Goal: Information Seeking & Learning: Learn about a topic

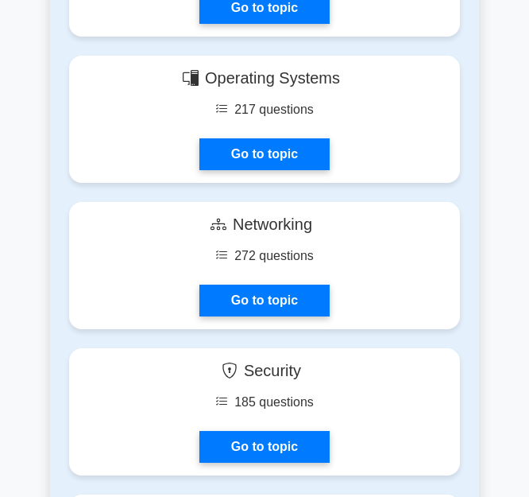
scroll to position [1272, 0]
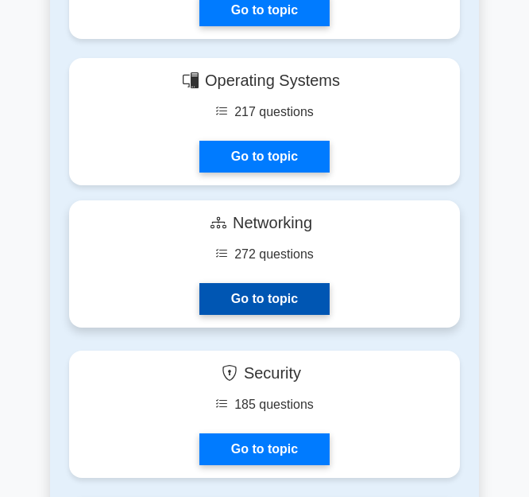
click at [254, 308] on link "Go to topic" at bounding box center [265, 299] width 130 height 32
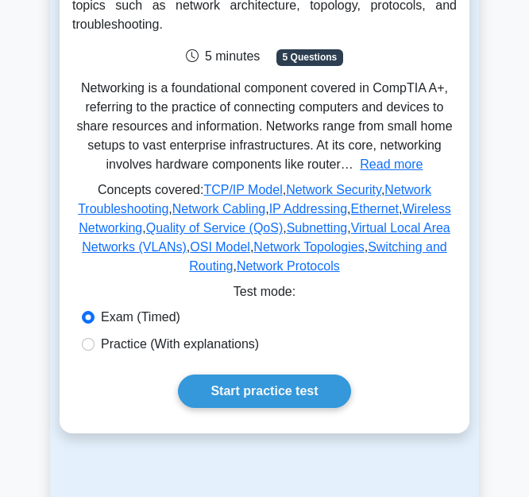
scroll to position [256, 0]
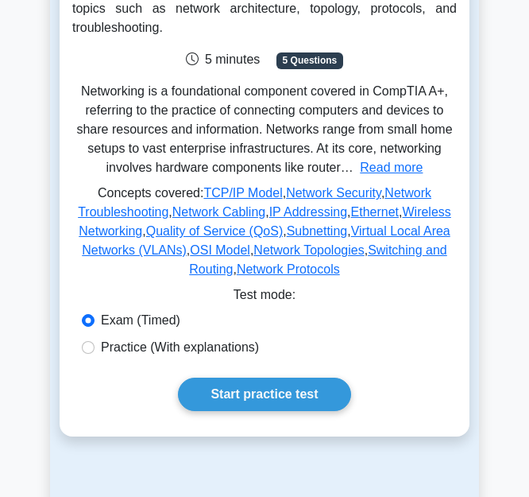
click at [143, 338] on label "Practice (With explanations)" at bounding box center [180, 347] width 158 height 19
click at [95, 341] on input "Practice (With explanations)" at bounding box center [88, 347] width 13 height 13
radio input "true"
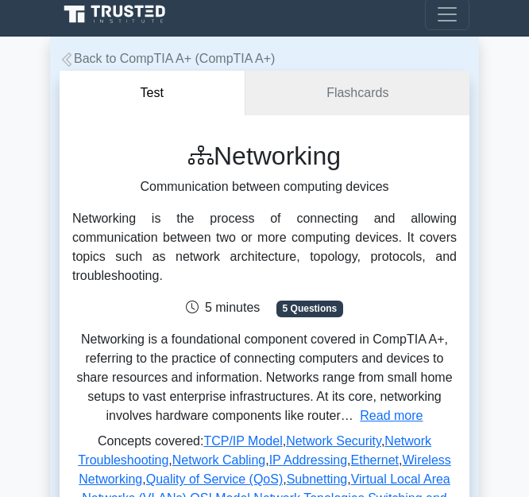
scroll to position [2, 0]
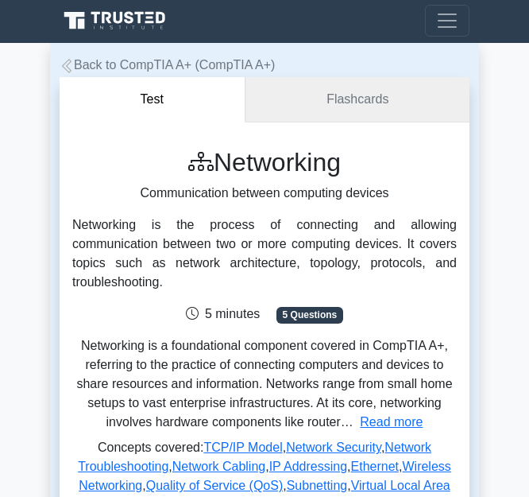
click at [335, 79] on link "Flashcards" at bounding box center [358, 99] width 224 height 45
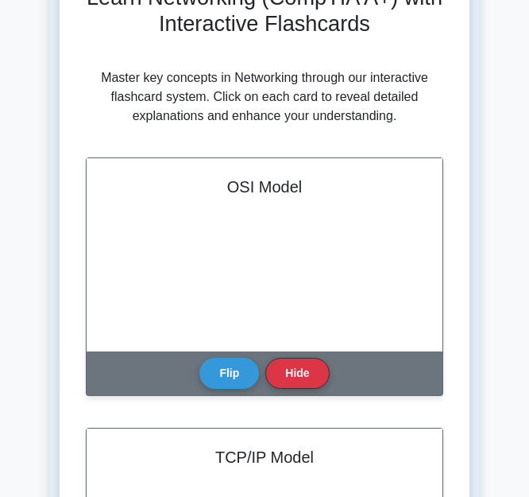
scroll to position [174, 0]
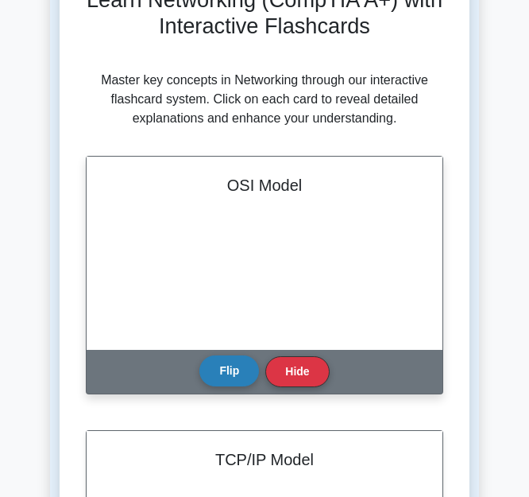
click at [250, 385] on button "Flip" at bounding box center [230, 370] width 60 height 31
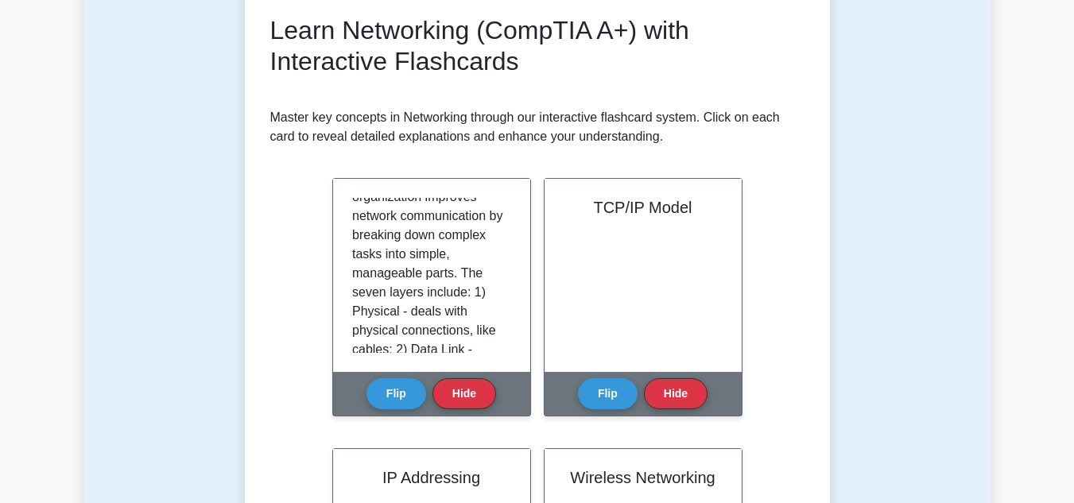
scroll to position [223, 0]
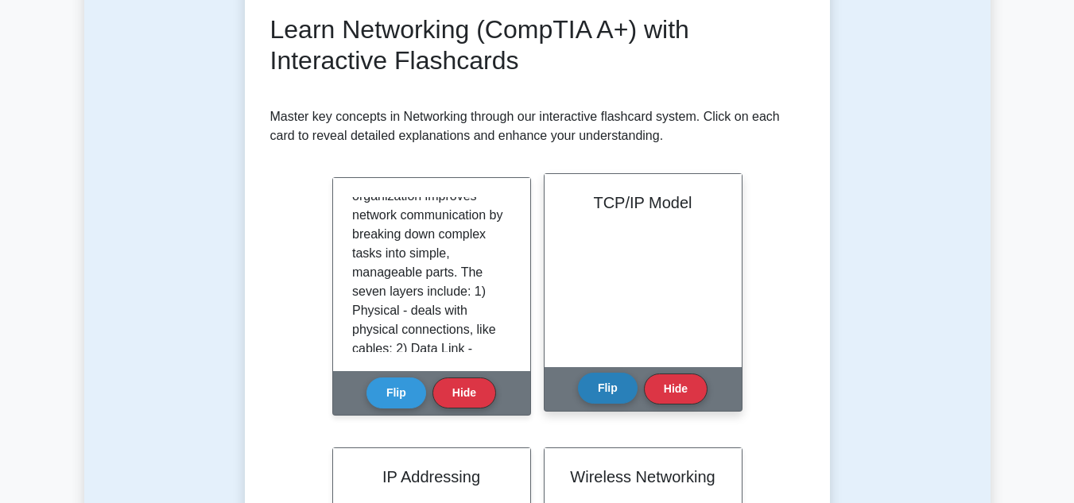
click at [540, 384] on button "Flip" at bounding box center [608, 388] width 60 height 31
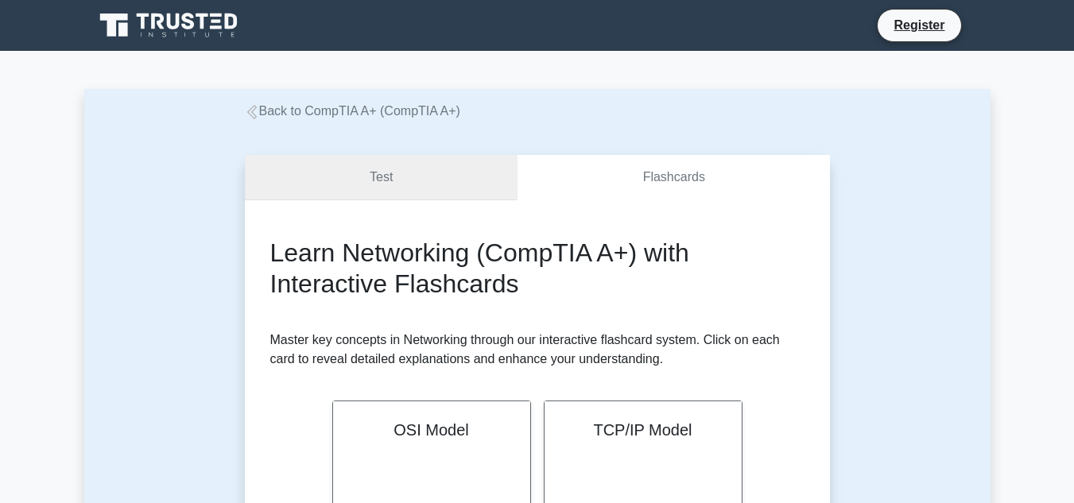
click at [441, 177] on link "Test" at bounding box center [381, 177] width 273 height 45
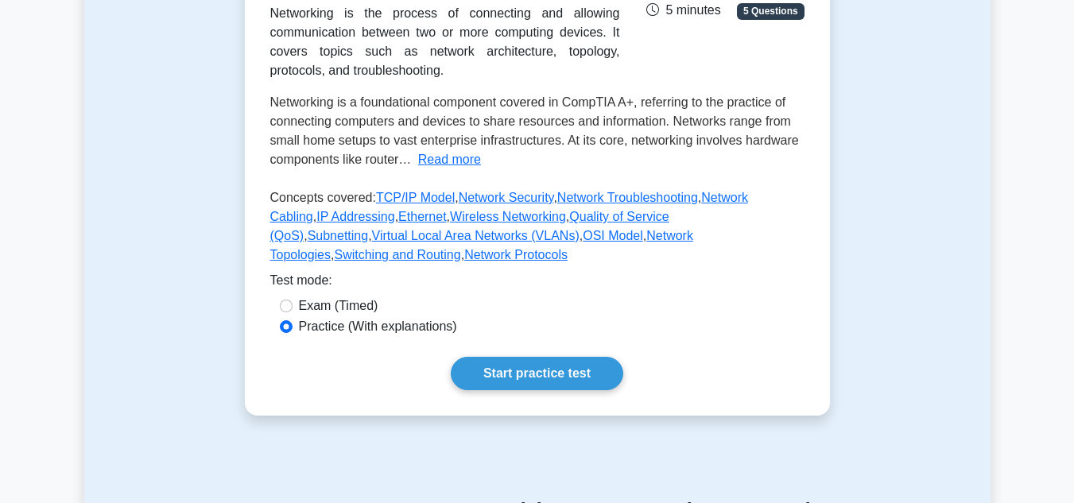
scroll to position [298, 0]
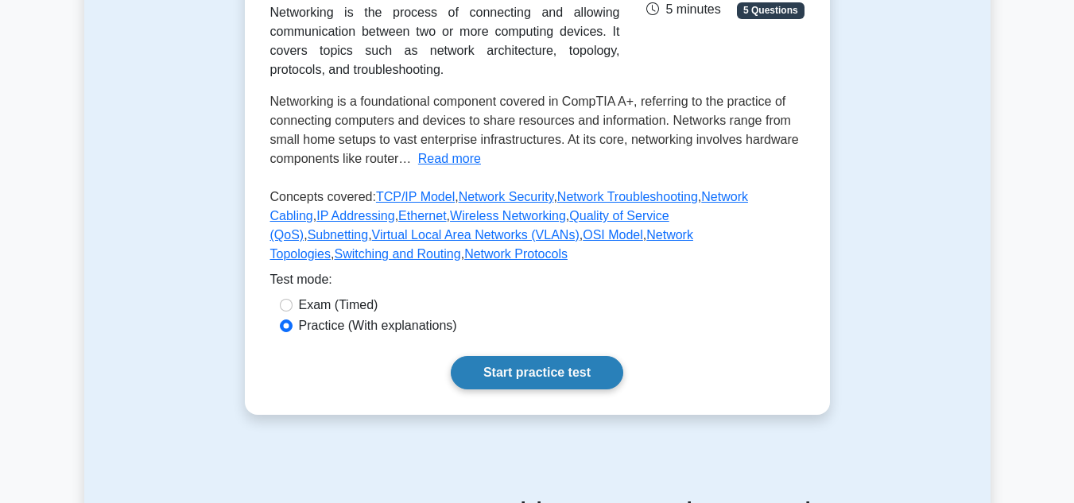
click at [514, 356] on link "Start practice test" at bounding box center [537, 372] width 172 height 33
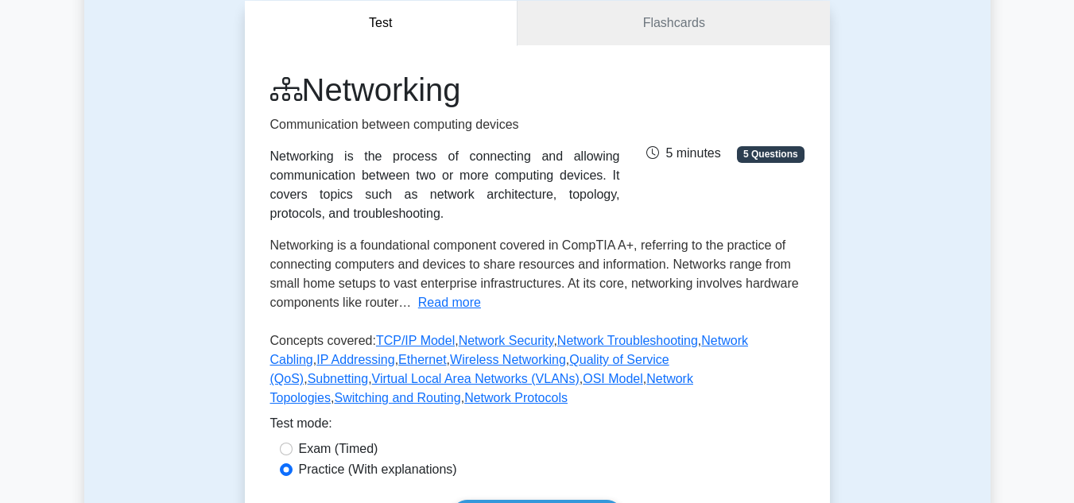
scroll to position [163, 0]
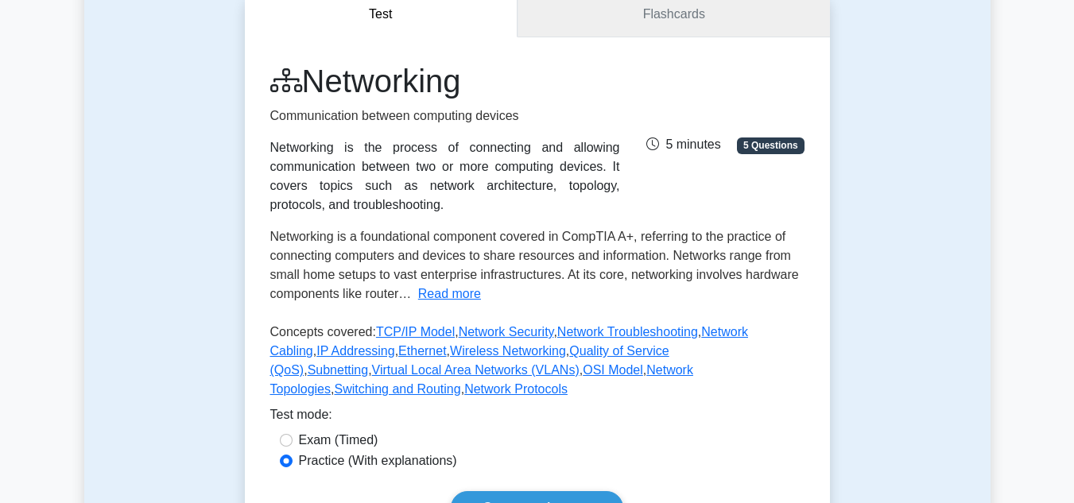
click at [615, 36] on link "Flashcards" at bounding box center [673, 14] width 312 height 45
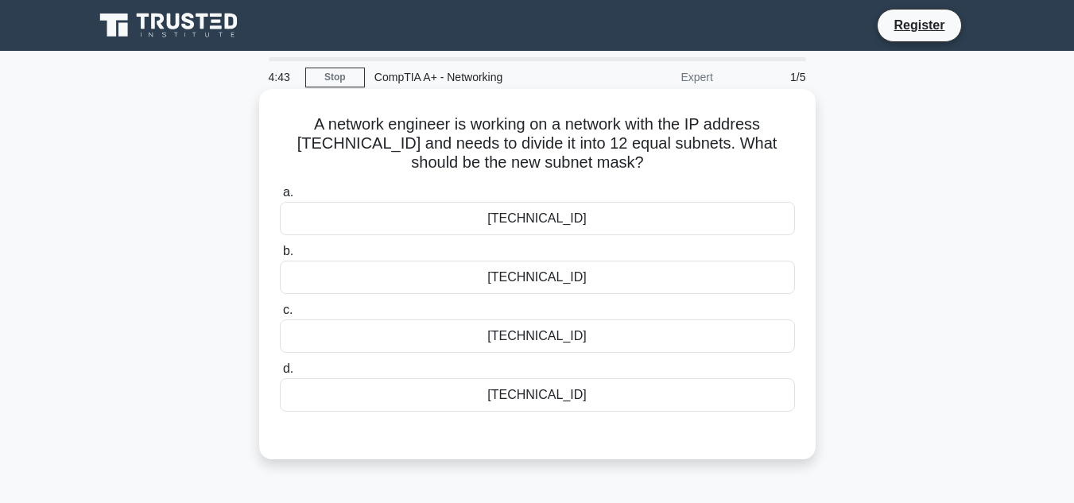
click at [441, 336] on div "255.255.255.248" at bounding box center [537, 336] width 515 height 33
click at [280, 316] on input "c. 255.255.255.248" at bounding box center [280, 310] width 0 height 10
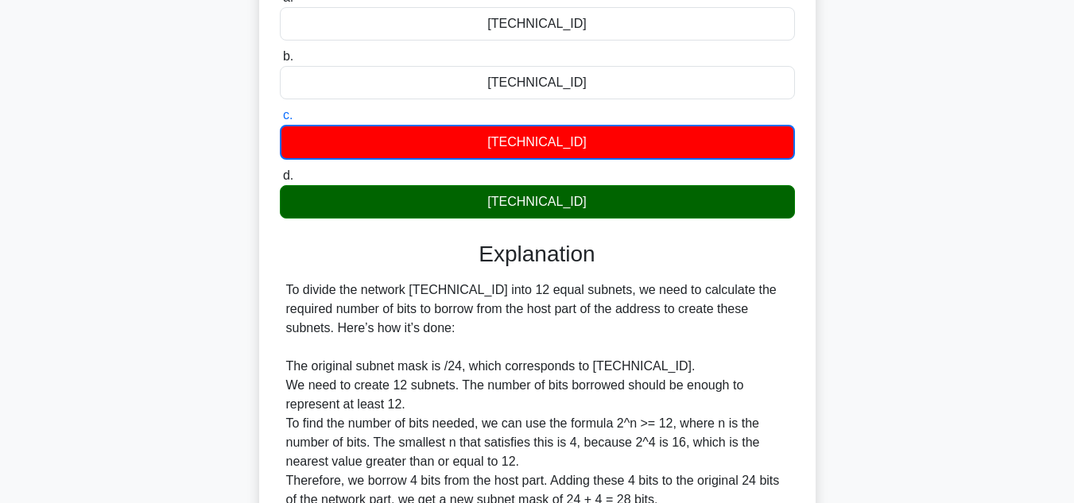
scroll to position [403, 0]
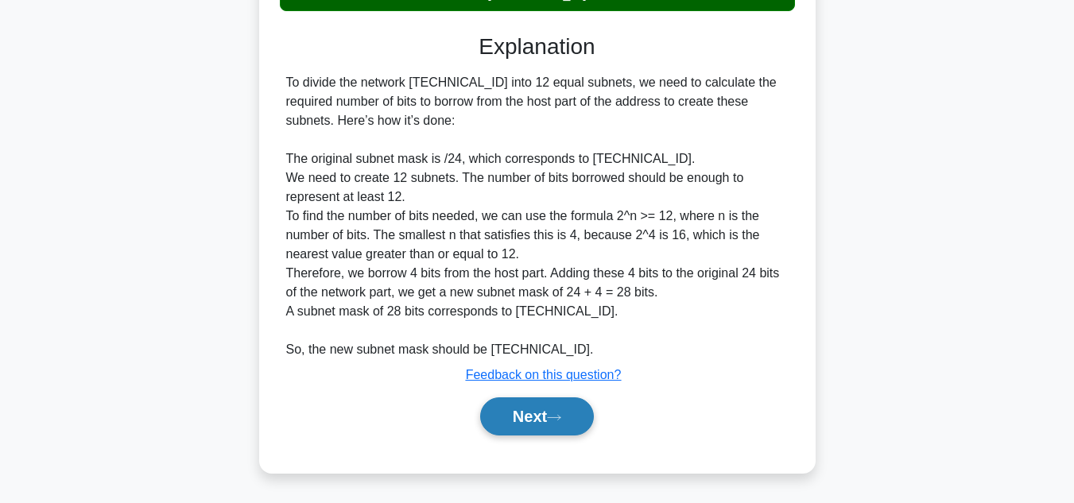
click at [538, 407] on button "Next" at bounding box center [537, 416] width 114 height 38
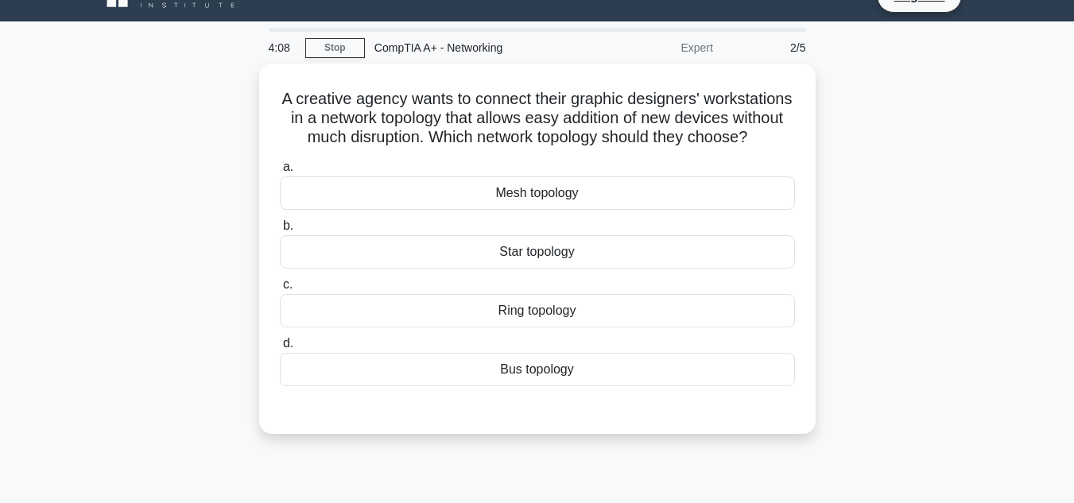
scroll to position [29, 0]
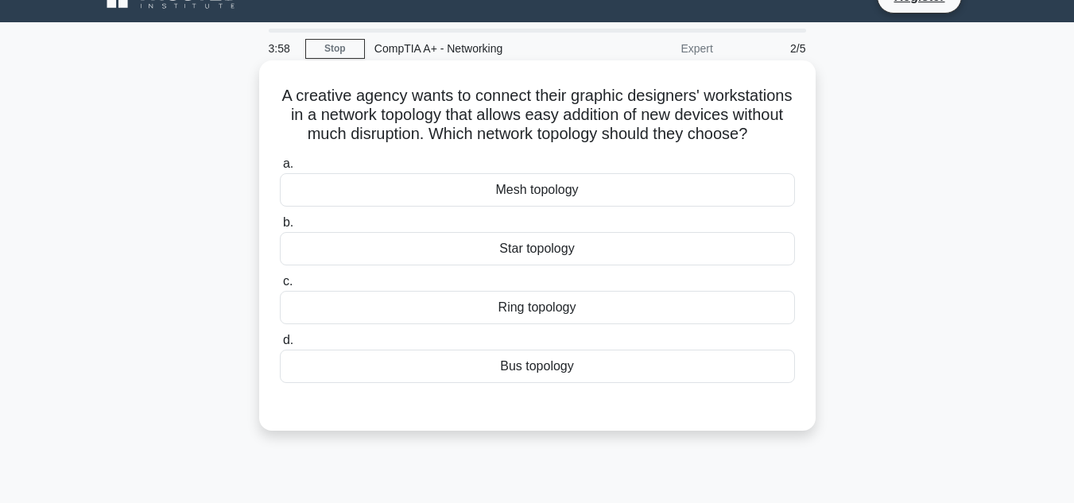
click at [535, 207] on div "Mesh topology" at bounding box center [537, 189] width 515 height 33
click at [280, 169] on input "a. Mesh topology" at bounding box center [280, 164] width 0 height 10
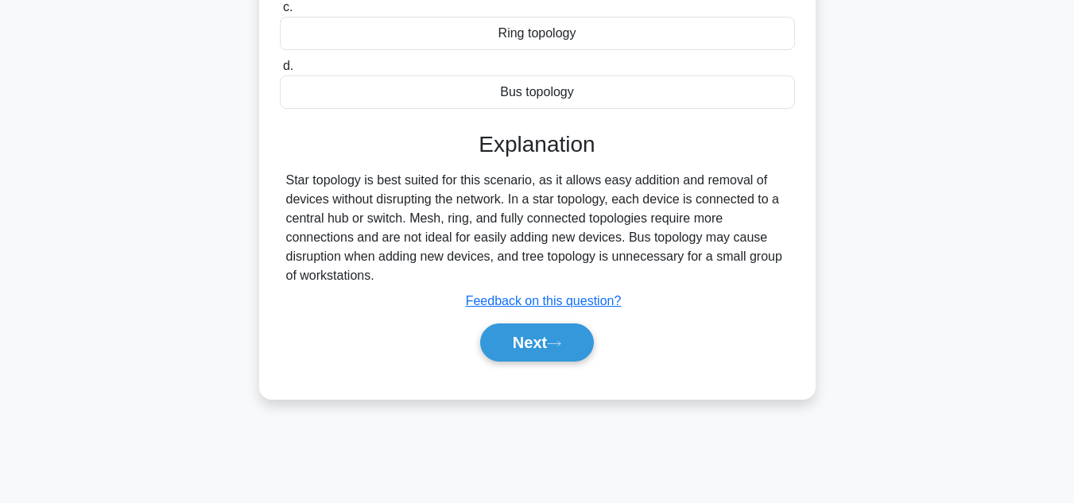
scroll to position [305, 0]
click at [532, 361] on button "Next" at bounding box center [537, 342] width 114 height 38
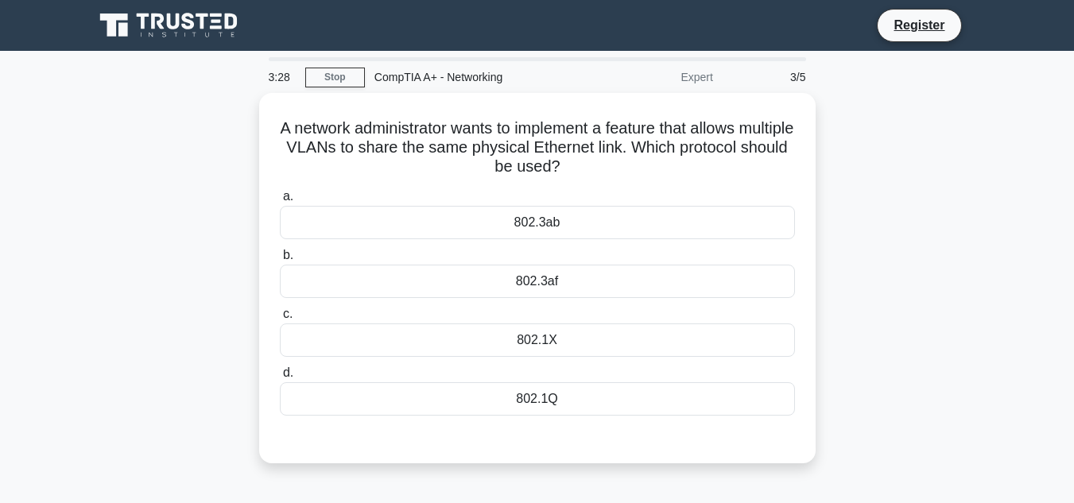
scroll to position [1, 0]
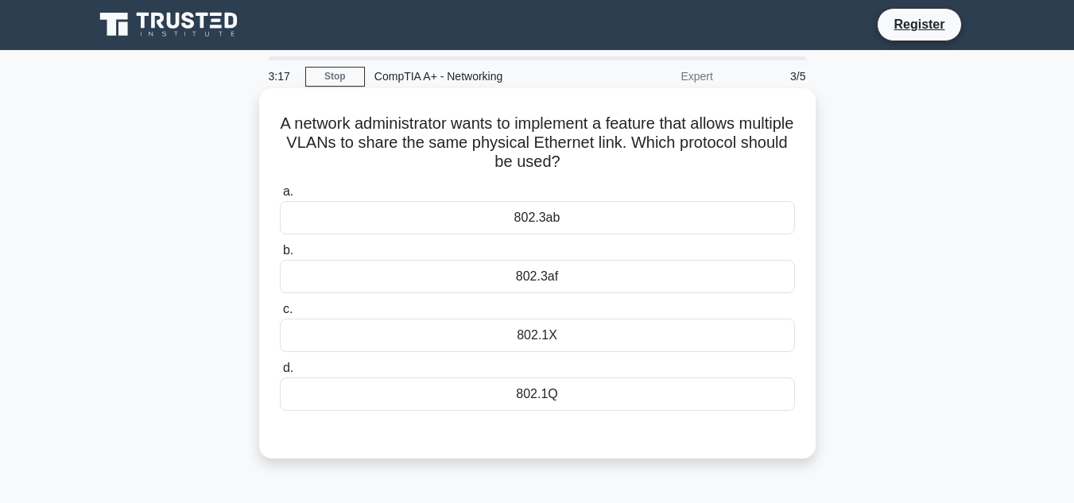
click at [512, 403] on div "802.1Q" at bounding box center [537, 394] width 515 height 33
click at [280, 374] on input "d. 802.1Q" at bounding box center [280, 368] width 0 height 10
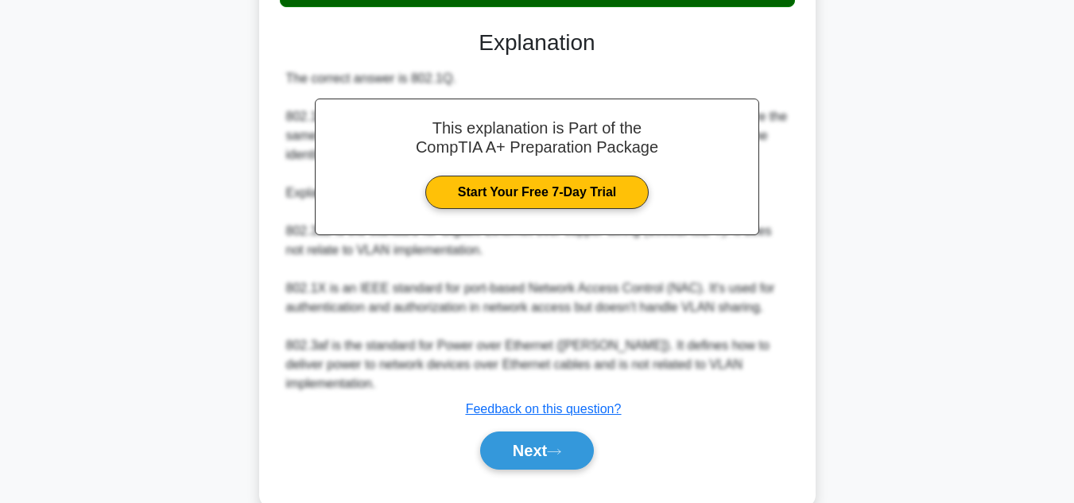
scroll to position [420, 0]
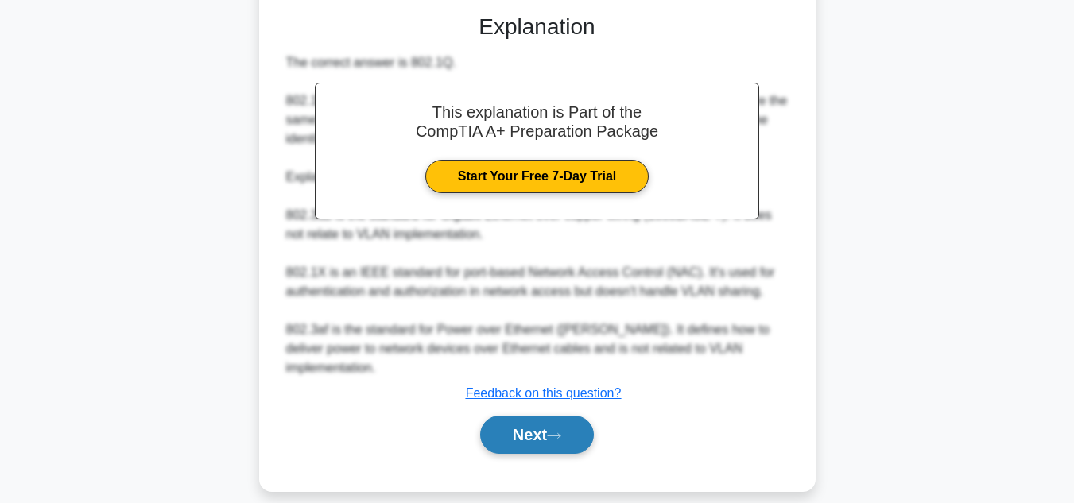
click at [512, 416] on button "Next" at bounding box center [537, 435] width 114 height 38
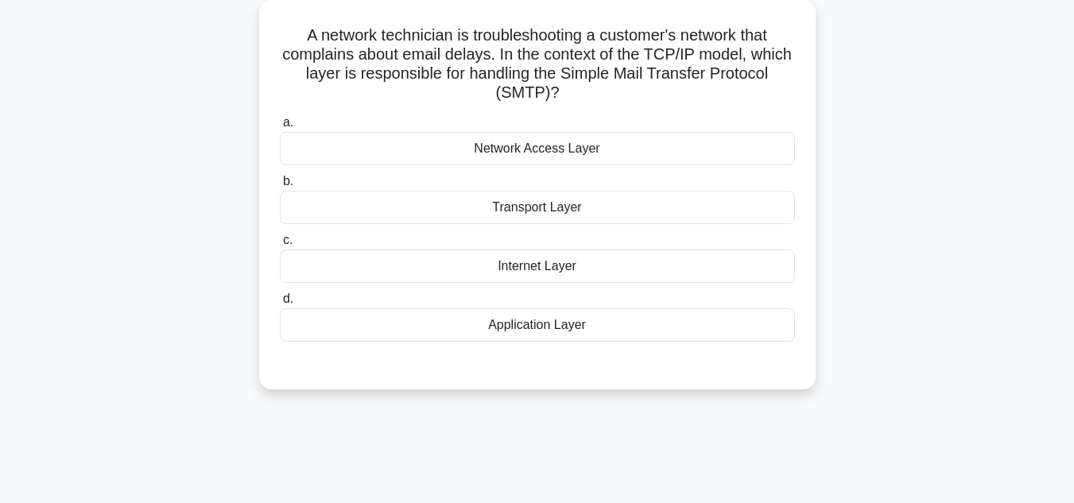
scroll to position [92, 0]
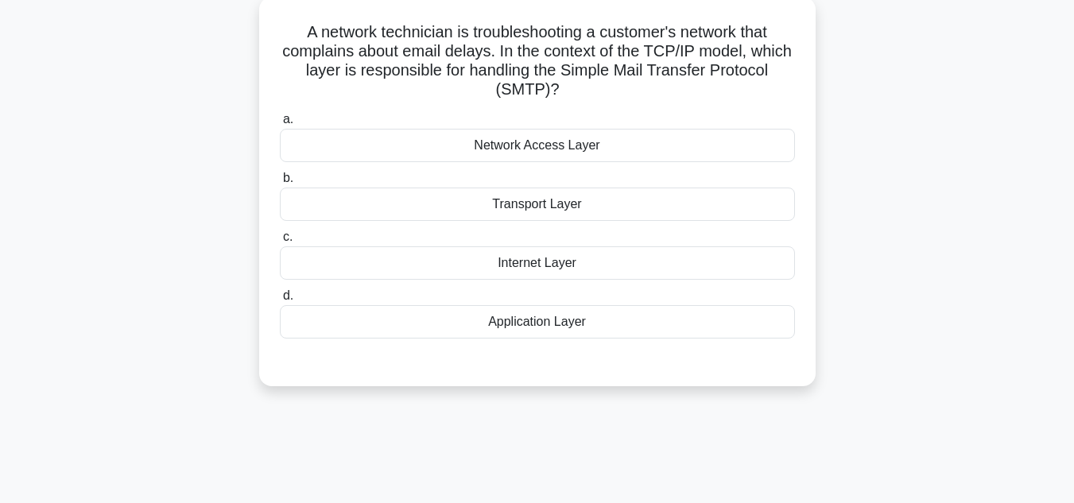
click at [568, 213] on div "Transport Layer" at bounding box center [537, 204] width 515 height 33
click at [280, 184] on input "b. Transport Layer" at bounding box center [280, 178] width 0 height 10
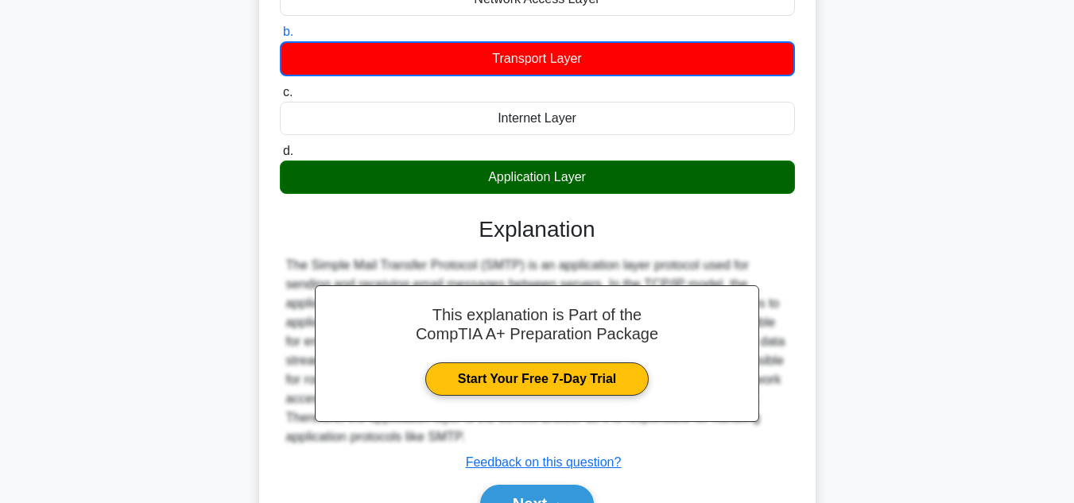
scroll to position [355, 0]
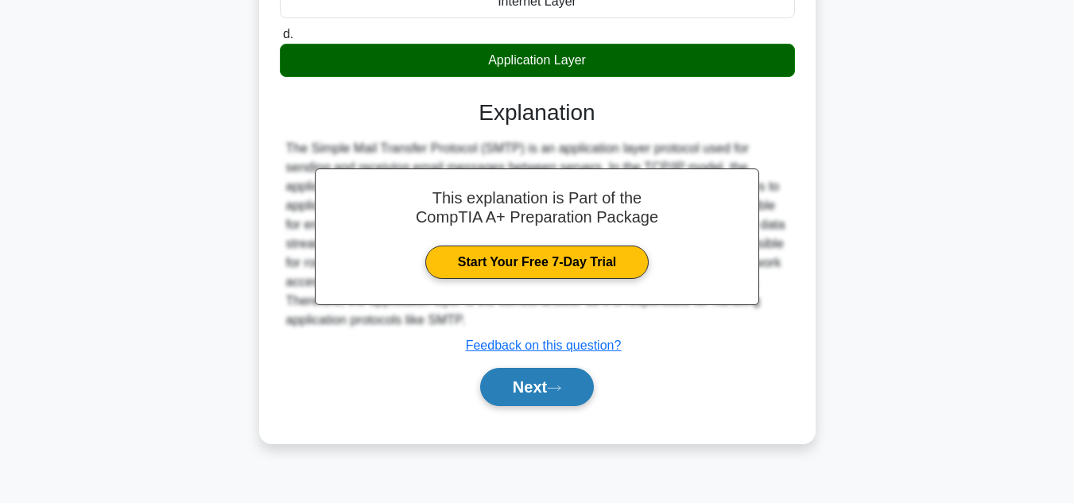
click at [536, 389] on button "Next" at bounding box center [537, 387] width 114 height 38
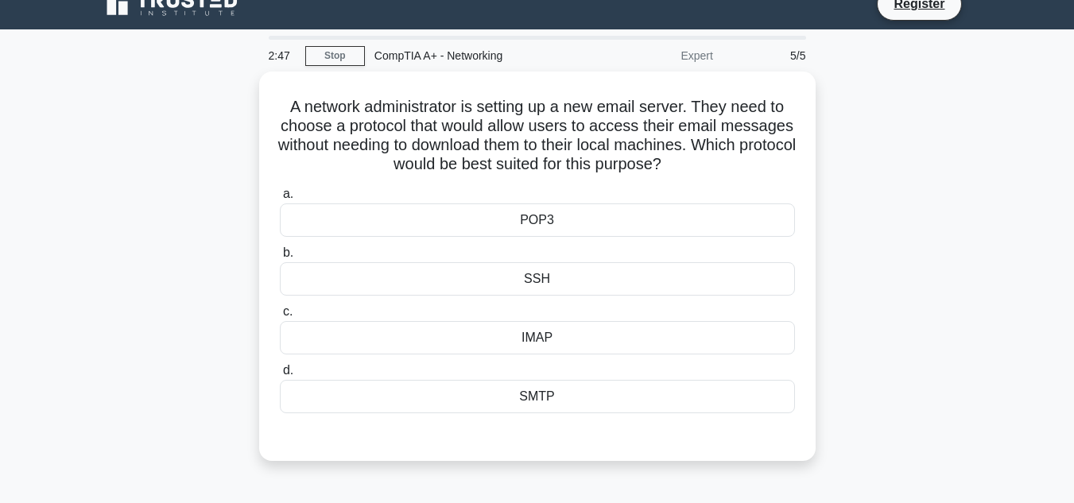
scroll to position [21, 0]
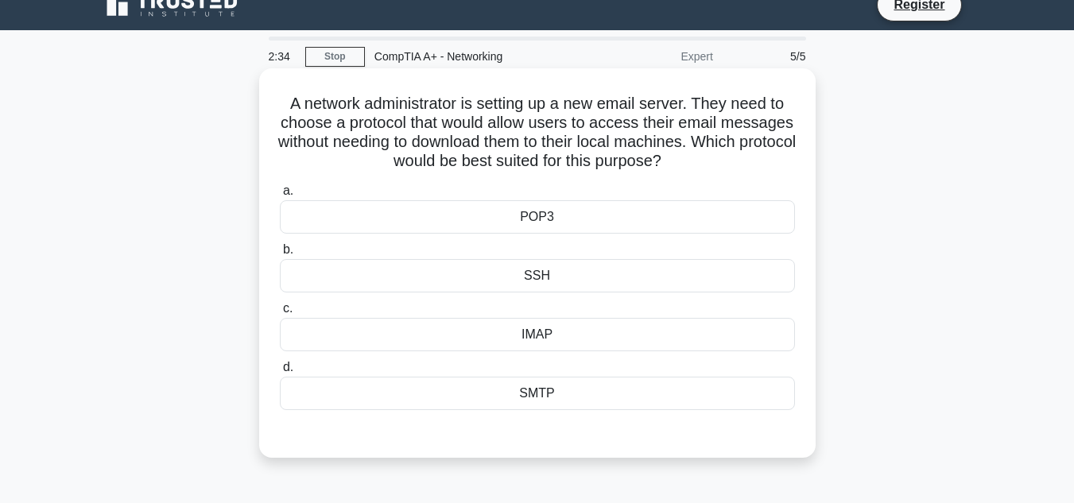
click at [595, 227] on div "POP3" at bounding box center [537, 216] width 515 height 33
click at [280, 196] on input "a. POP3" at bounding box center [280, 191] width 0 height 10
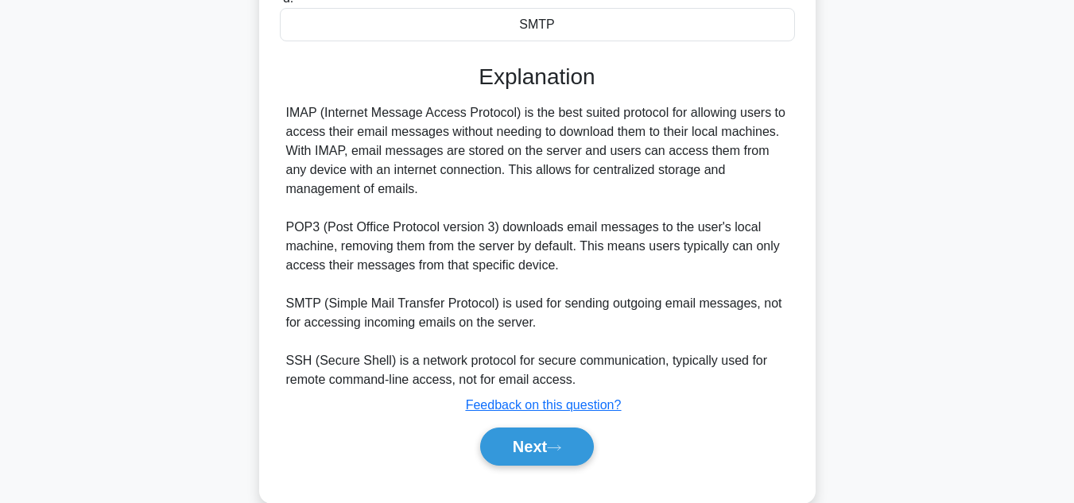
scroll to position [422, 0]
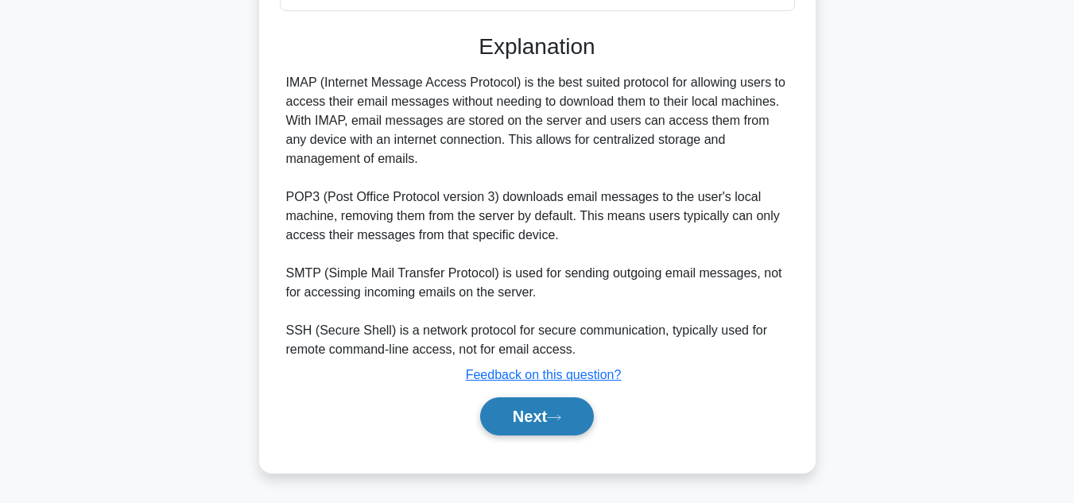
click at [528, 405] on button "Next" at bounding box center [537, 416] width 114 height 38
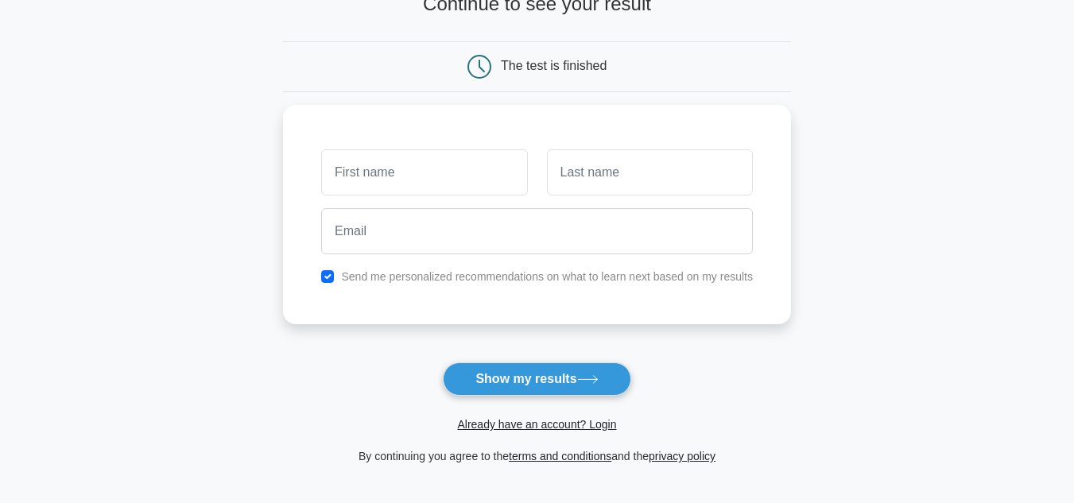
scroll to position [126, 0]
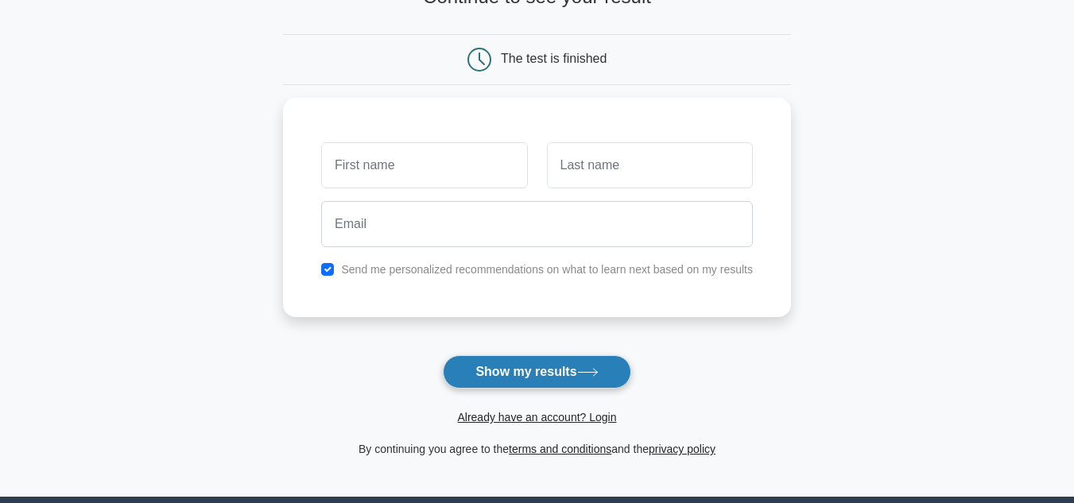
click at [507, 378] on button "Show my results" at bounding box center [537, 371] width 188 height 33
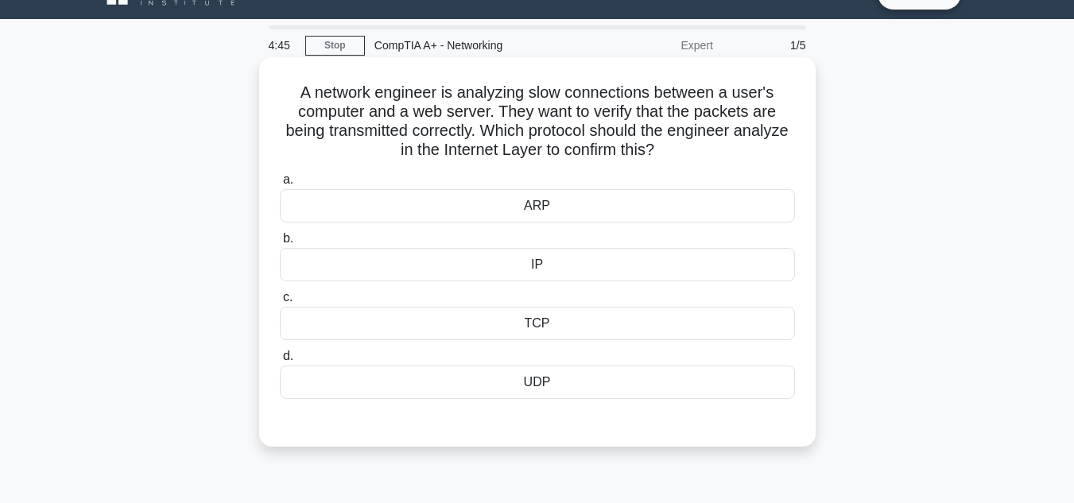
scroll to position [32, 0]
click at [560, 217] on div "ARP" at bounding box center [537, 205] width 515 height 33
click at [280, 185] on input "[PERSON_NAME]" at bounding box center [280, 180] width 0 height 10
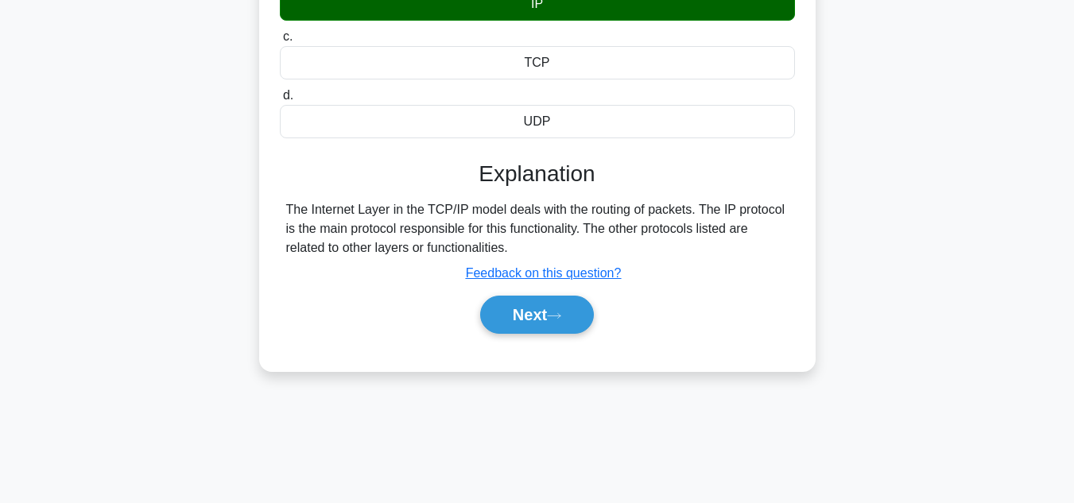
scroll to position [295, 0]
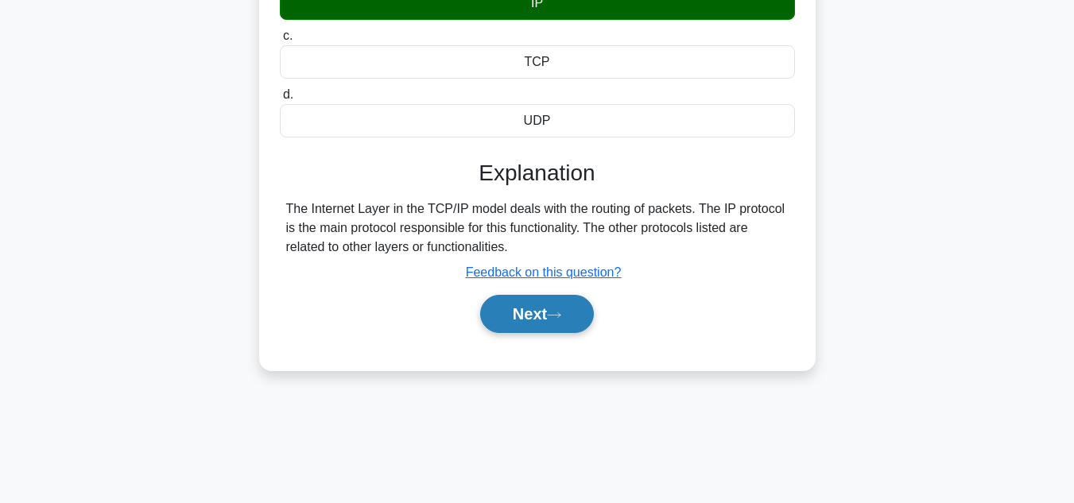
click at [548, 323] on button "Next" at bounding box center [537, 314] width 114 height 38
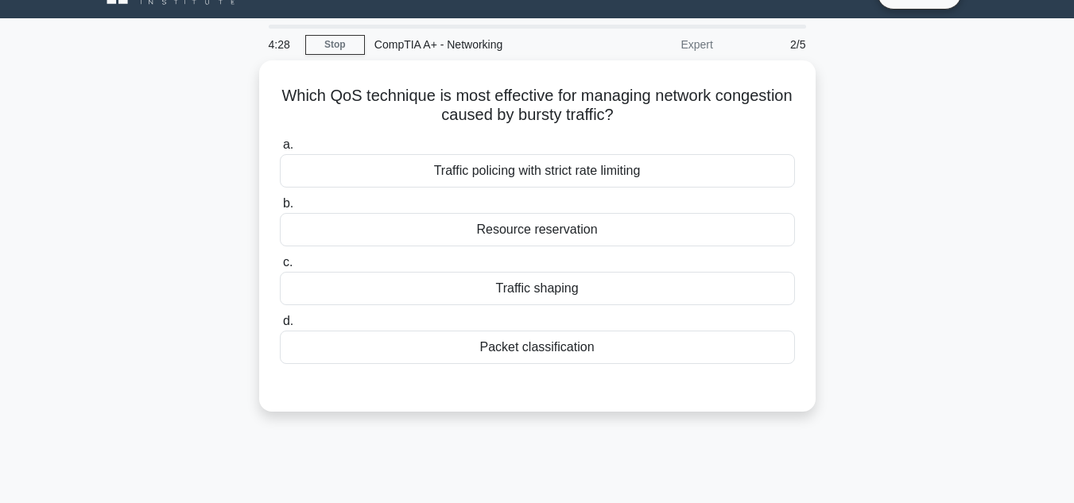
scroll to position [32, 0]
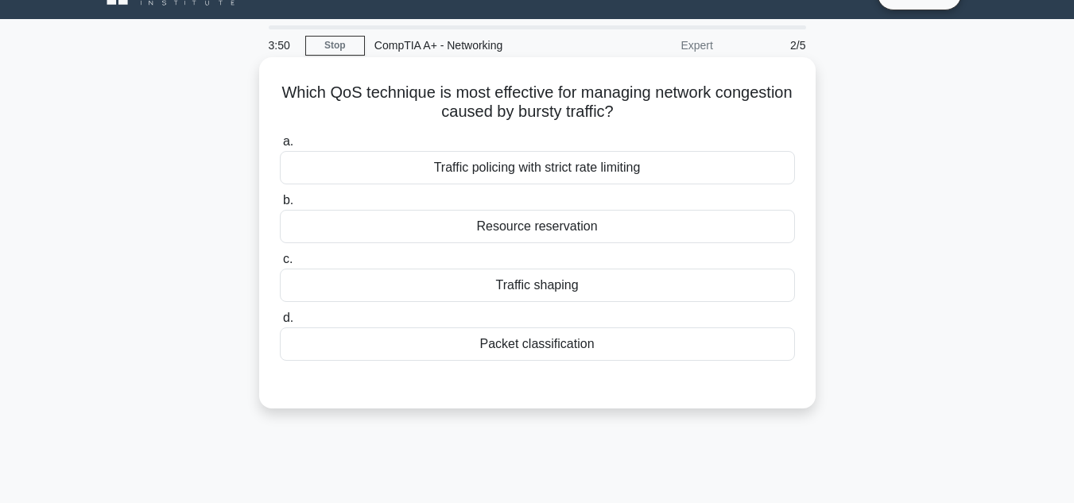
click at [589, 234] on div "Resource reservation" at bounding box center [537, 226] width 515 height 33
click at [280, 206] on input "b. Resource reservation" at bounding box center [280, 201] width 0 height 10
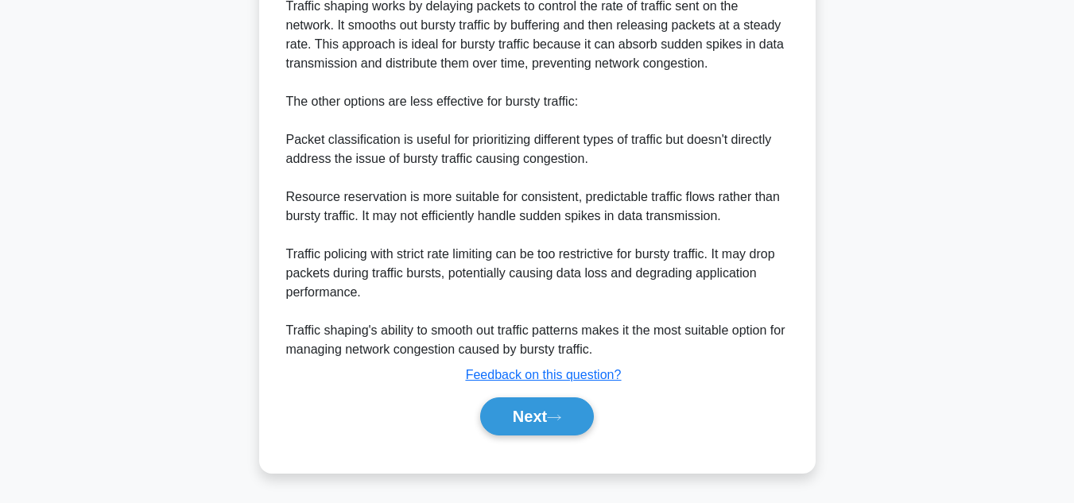
scroll to position [517, 0]
click at [531, 421] on button "Next" at bounding box center [537, 416] width 114 height 38
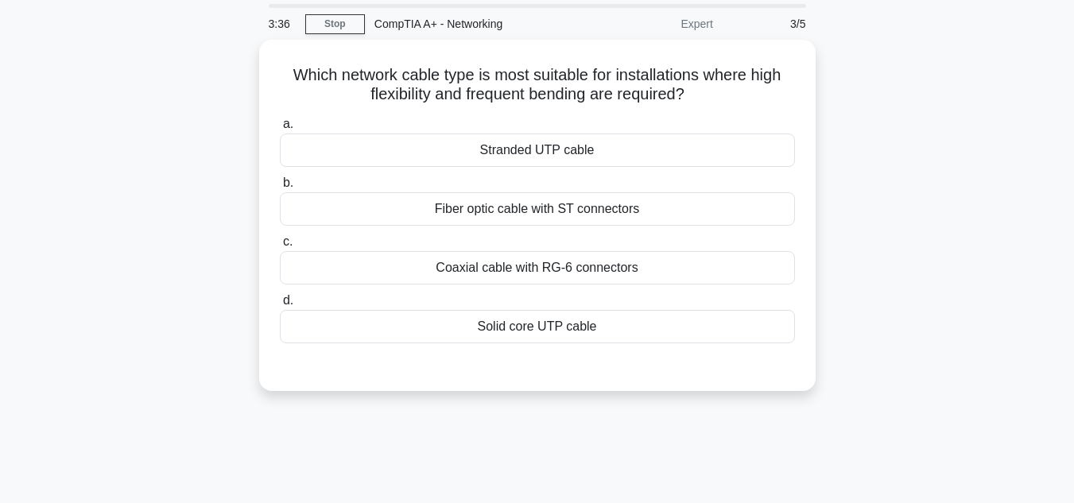
scroll to position [56, 0]
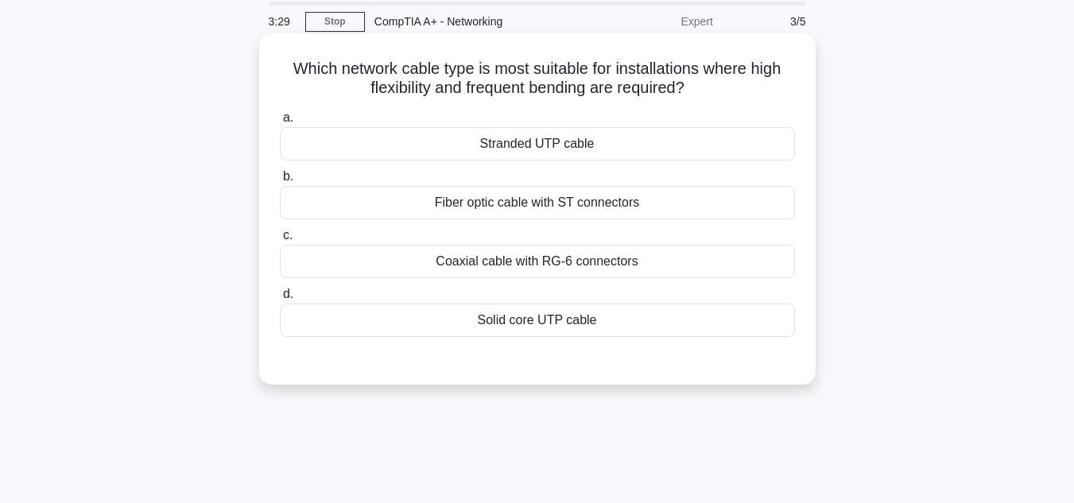
click at [507, 211] on div "Fiber optic cable with ST connectors" at bounding box center [537, 202] width 515 height 33
click at [280, 182] on input "b. Fiber optic cable with ST connectors" at bounding box center [280, 177] width 0 height 10
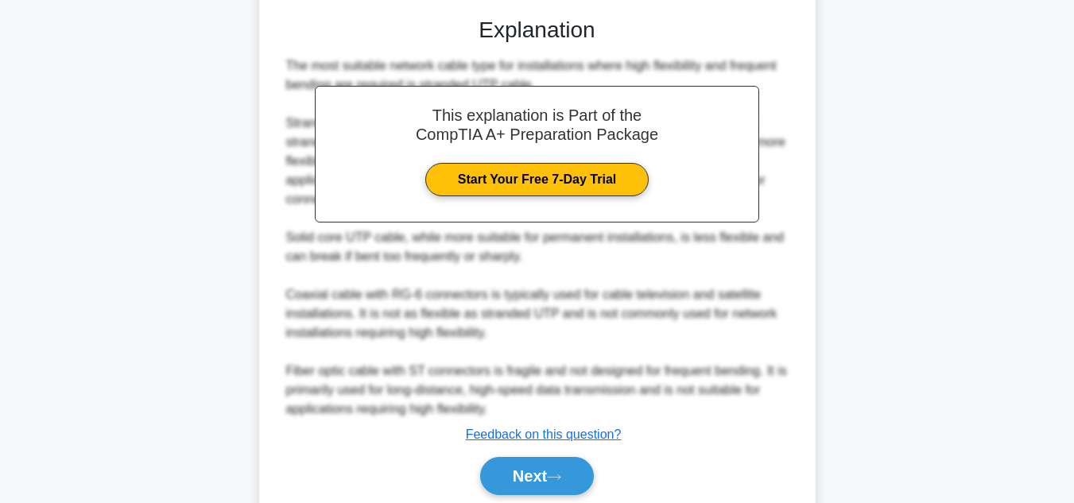
scroll to position [460, 0]
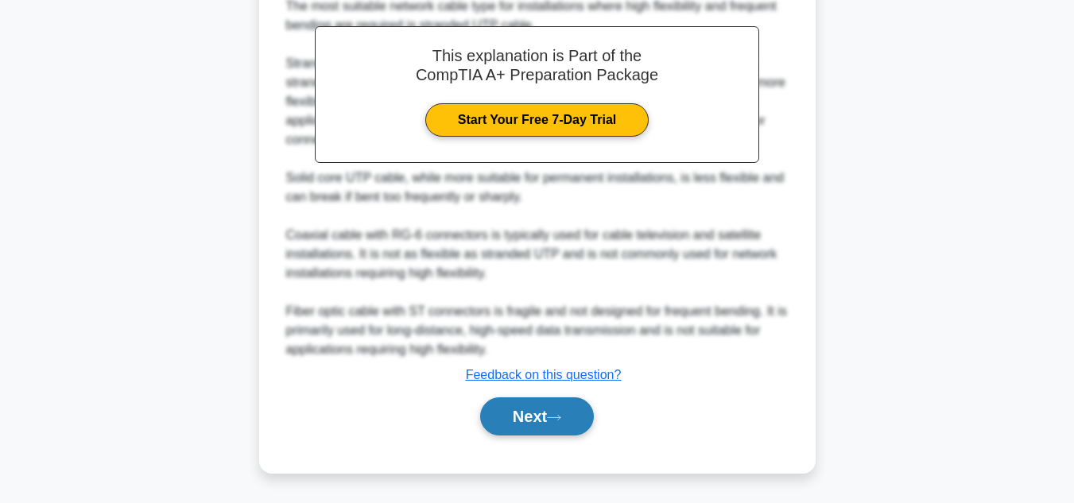
click at [562, 409] on button "Next" at bounding box center [537, 416] width 114 height 38
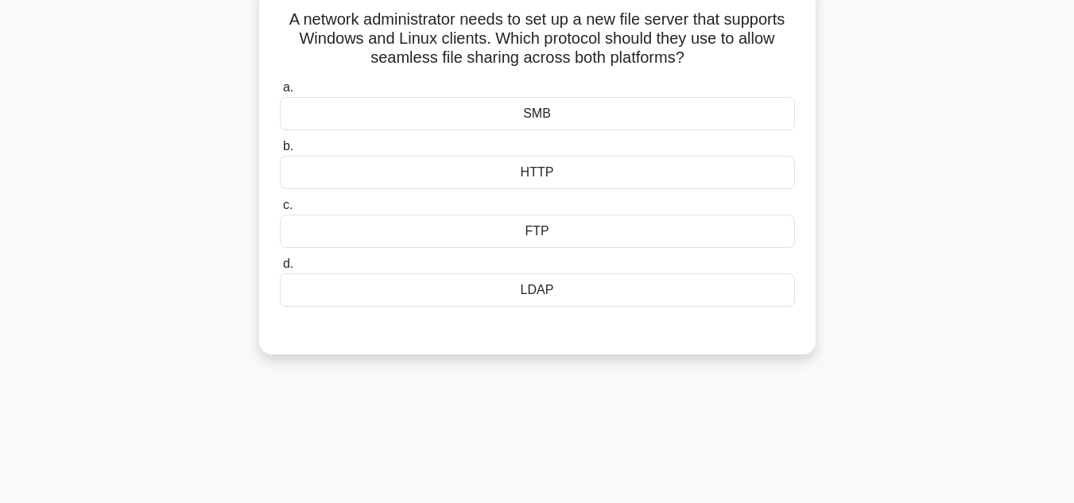
scroll to position [91, 0]
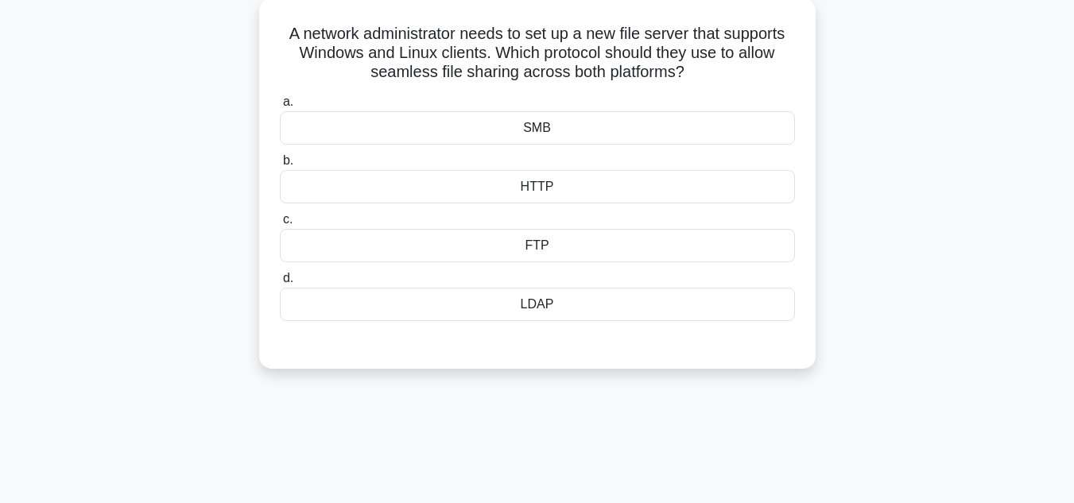
click at [608, 195] on div "HTTP" at bounding box center [537, 186] width 515 height 33
click at [280, 166] on input "b. HTTP" at bounding box center [280, 161] width 0 height 10
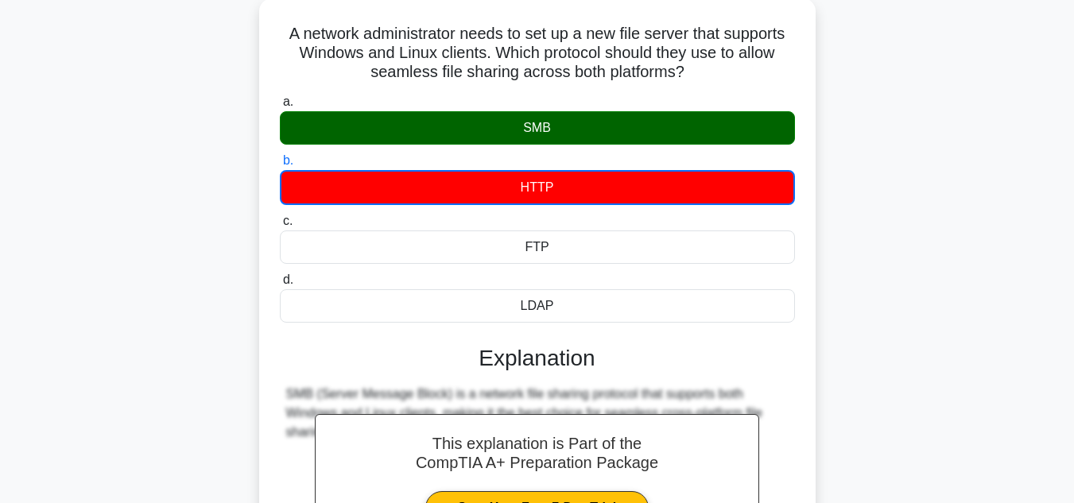
scroll to position [355, 0]
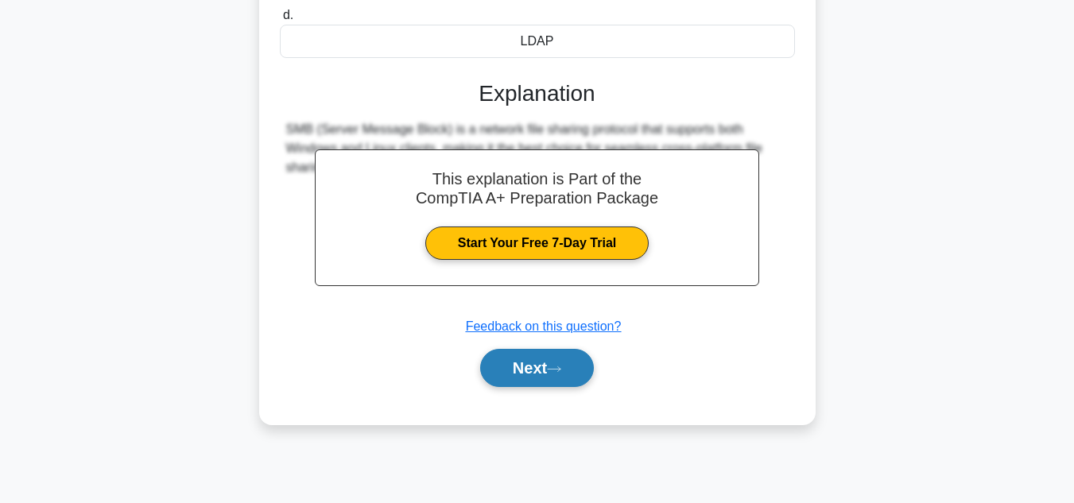
click at [524, 354] on button "Next" at bounding box center [537, 368] width 114 height 38
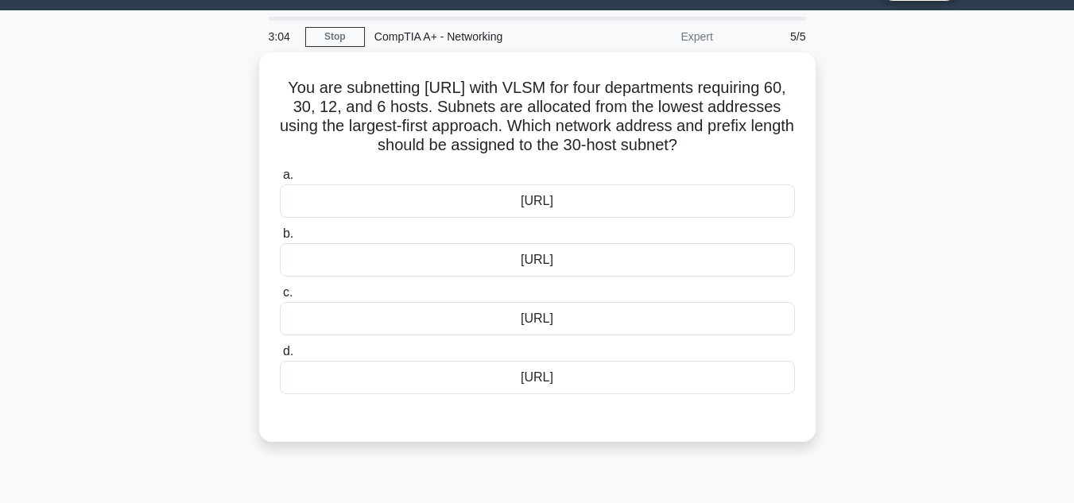
scroll to position [41, 0]
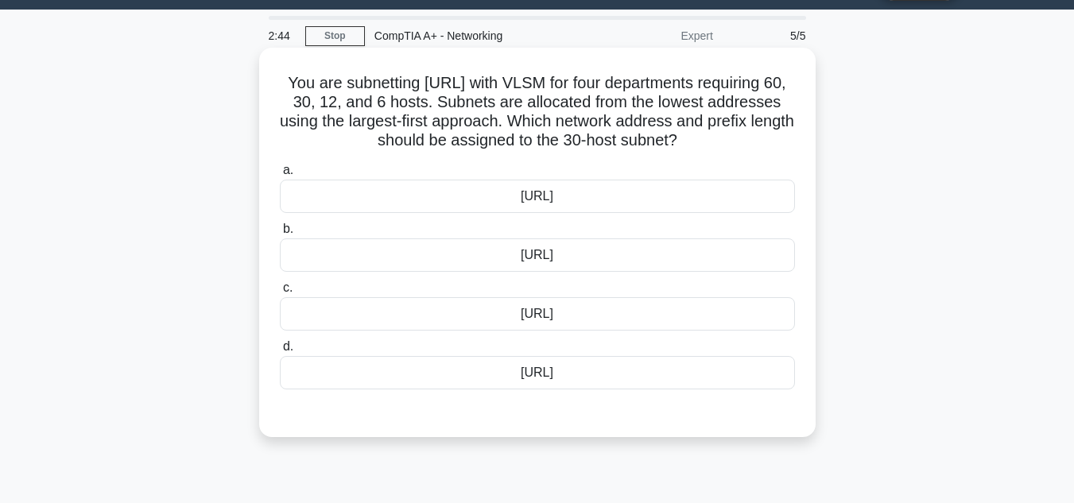
click at [588, 324] on div "[URL]" at bounding box center [537, 313] width 515 height 33
click at [280, 293] on input "c. [URL]" at bounding box center [280, 288] width 0 height 10
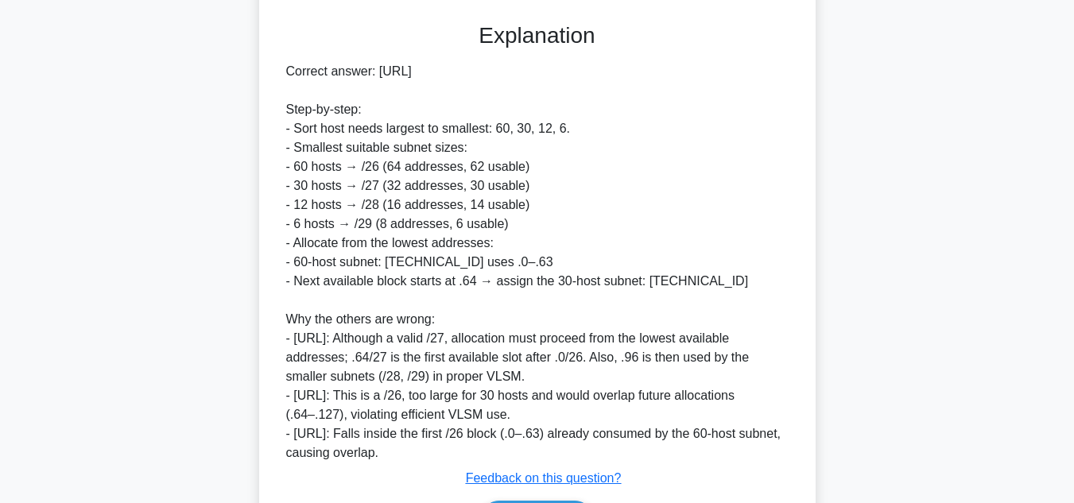
scroll to position [537, 0]
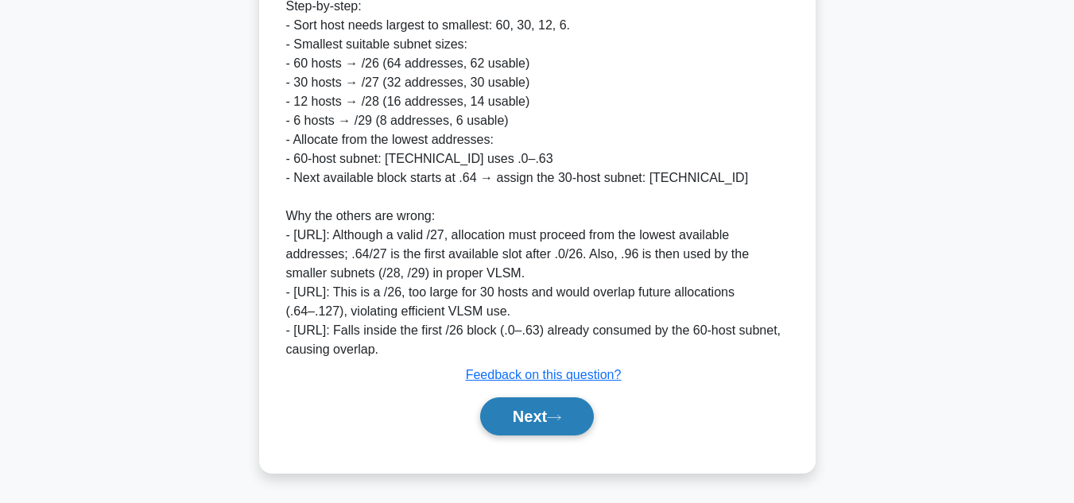
click at [540, 424] on button "Next" at bounding box center [537, 416] width 114 height 38
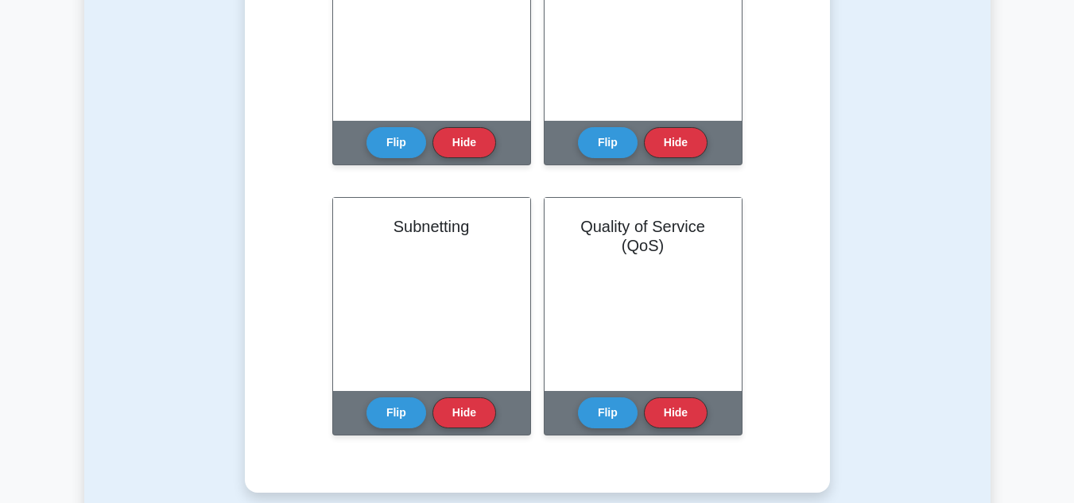
scroll to position [1818, 0]
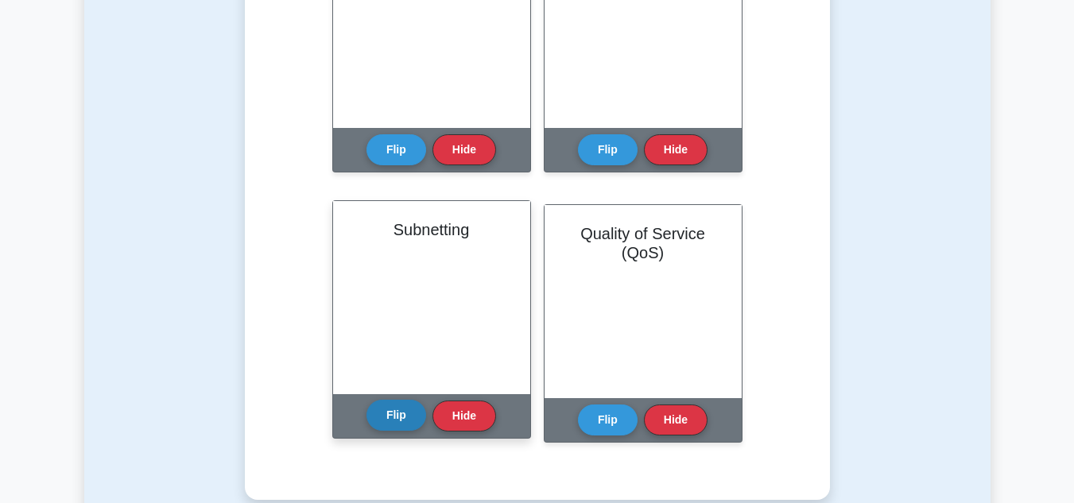
click at [395, 420] on button "Flip" at bounding box center [396, 415] width 60 height 31
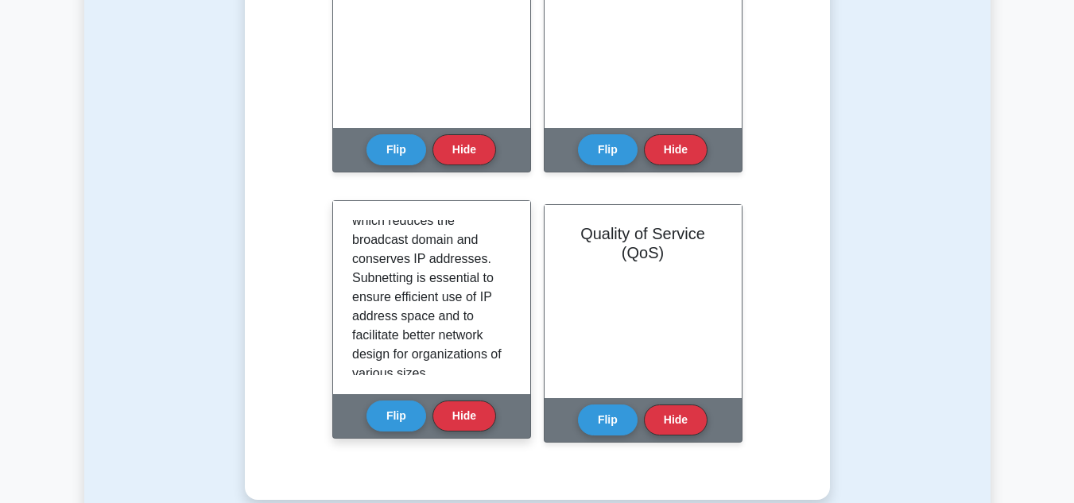
scroll to position [602, 0]
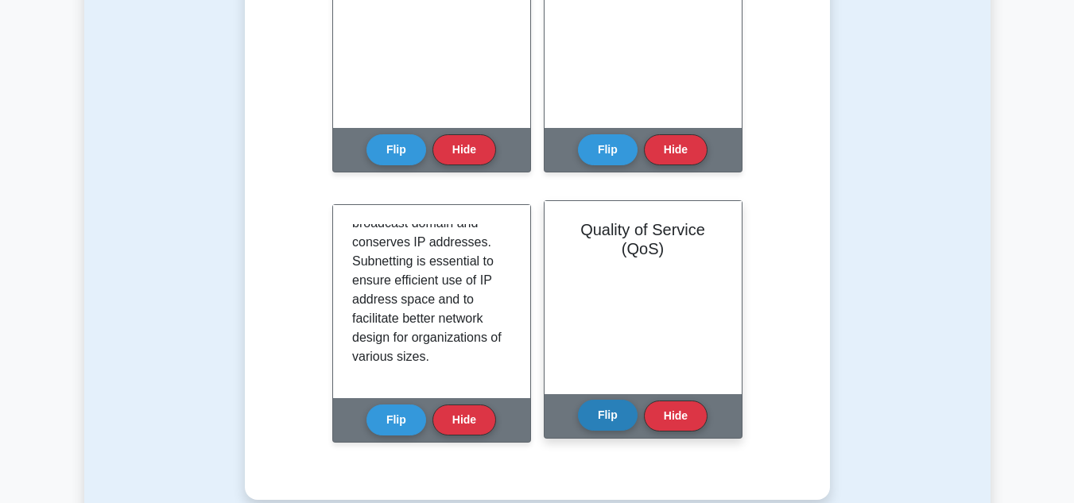
click at [605, 412] on button "Flip" at bounding box center [608, 415] width 60 height 31
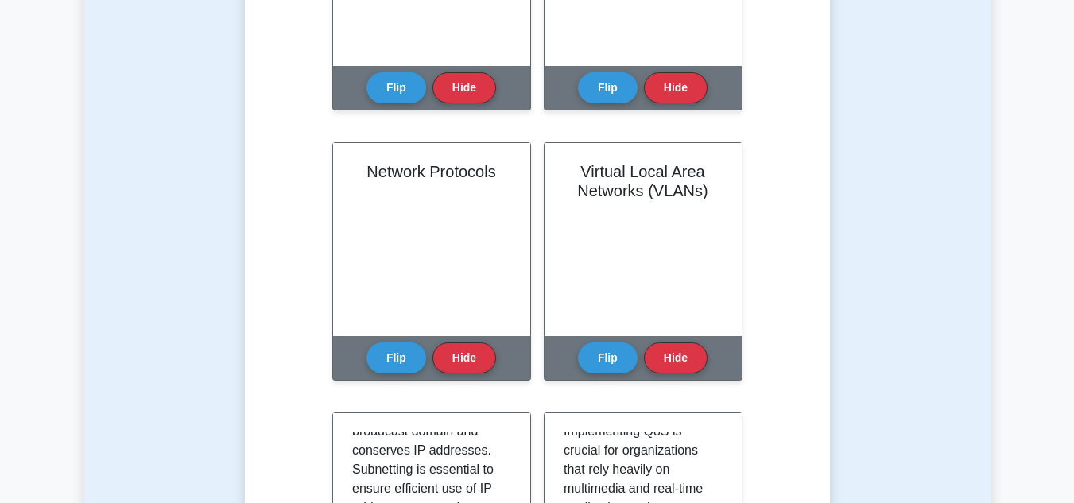
scroll to position [1584, 0]
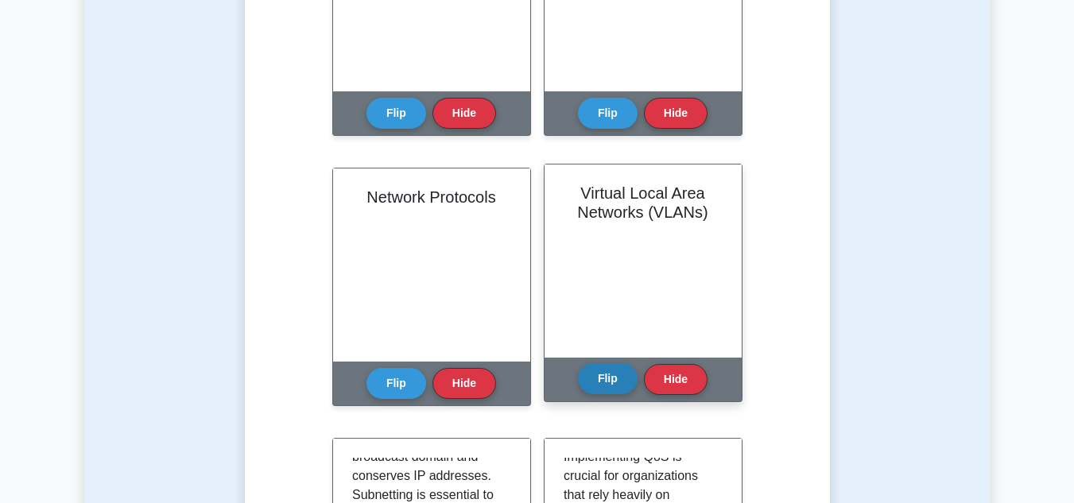
click at [619, 379] on button "Flip" at bounding box center [608, 378] width 60 height 31
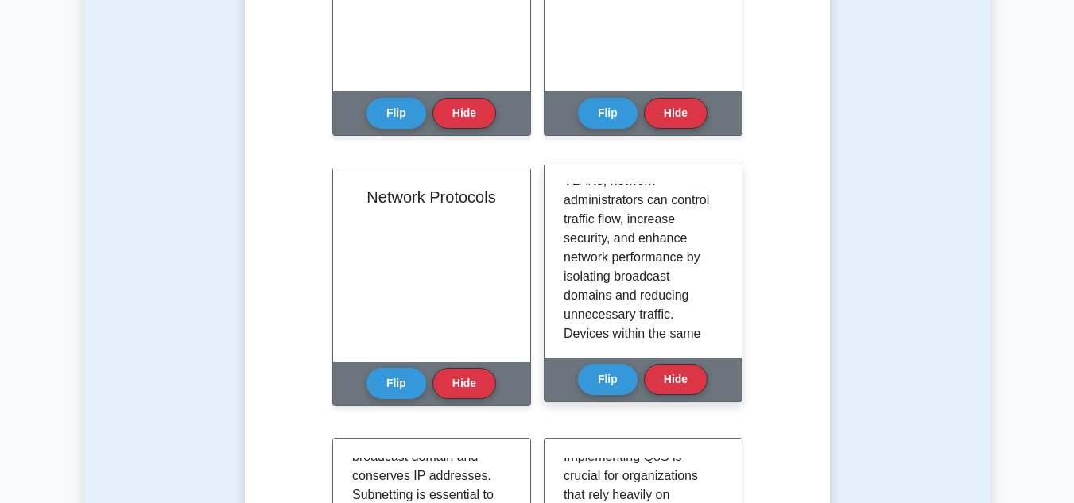
scroll to position [297, 0]
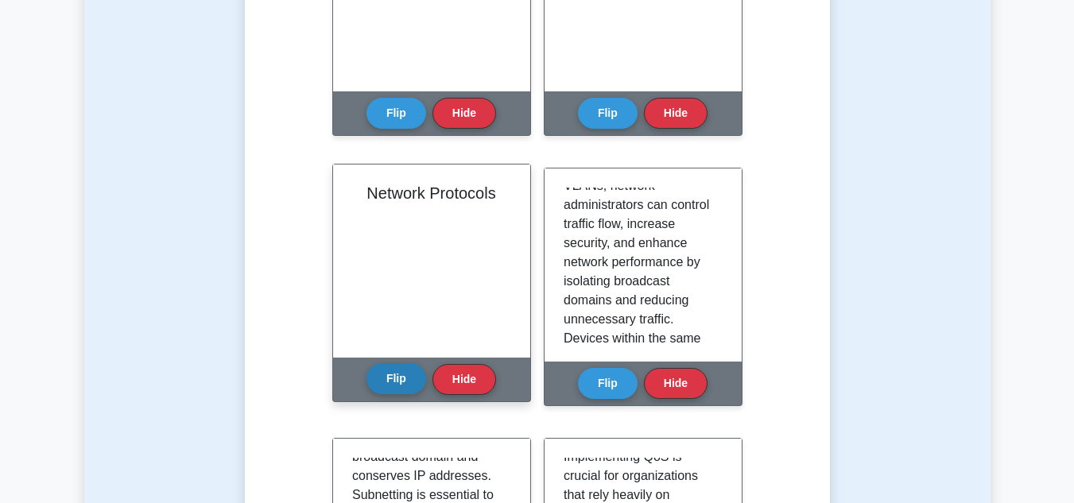
click at [405, 389] on button "Flip" at bounding box center [396, 378] width 60 height 31
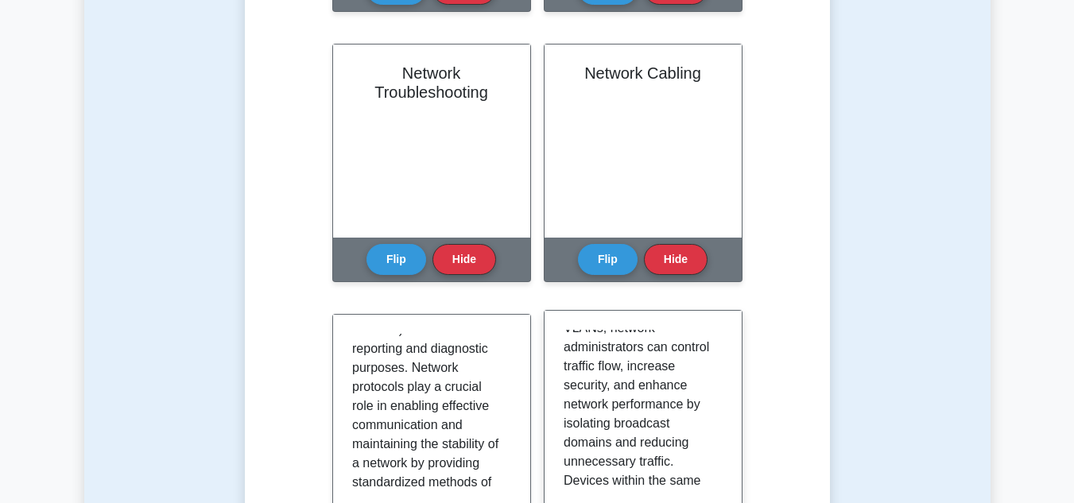
scroll to position [1360, 0]
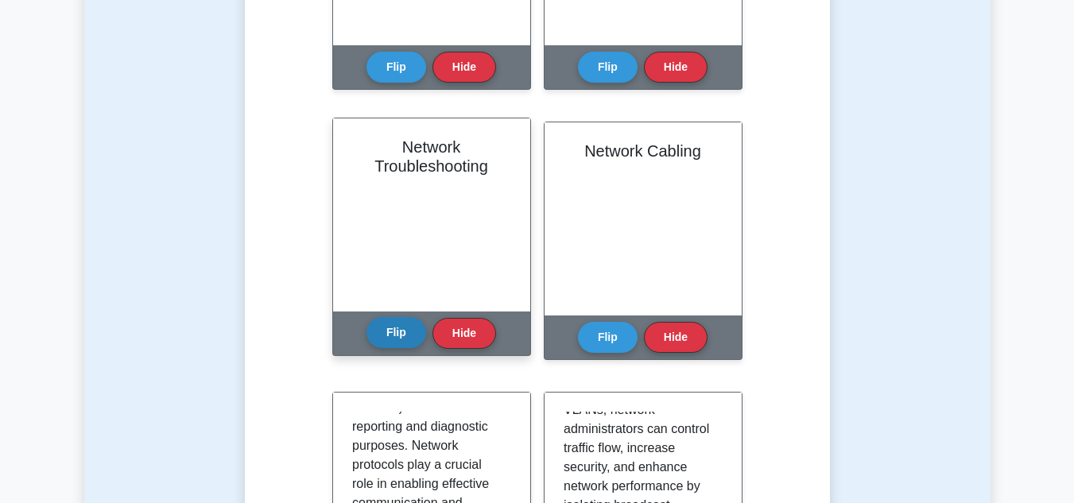
click at [400, 334] on button "Flip" at bounding box center [396, 332] width 60 height 31
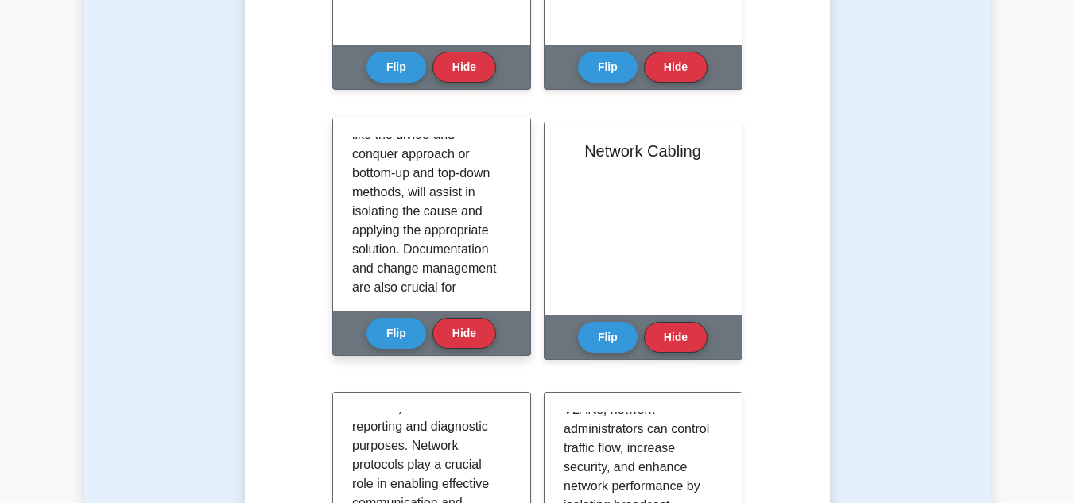
scroll to position [640, 0]
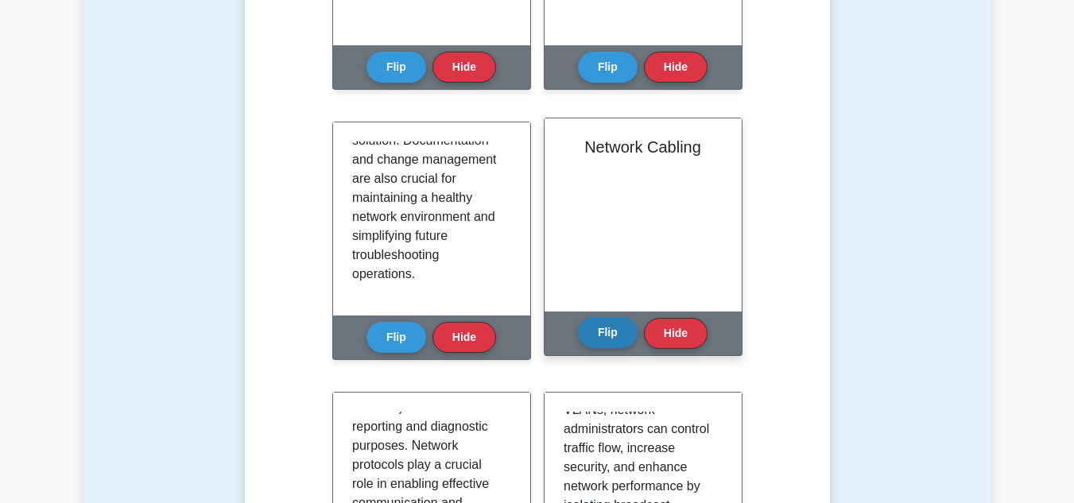
click at [585, 331] on button "Flip" at bounding box center [608, 332] width 60 height 31
